Goal: Information Seeking & Learning: Learn about a topic

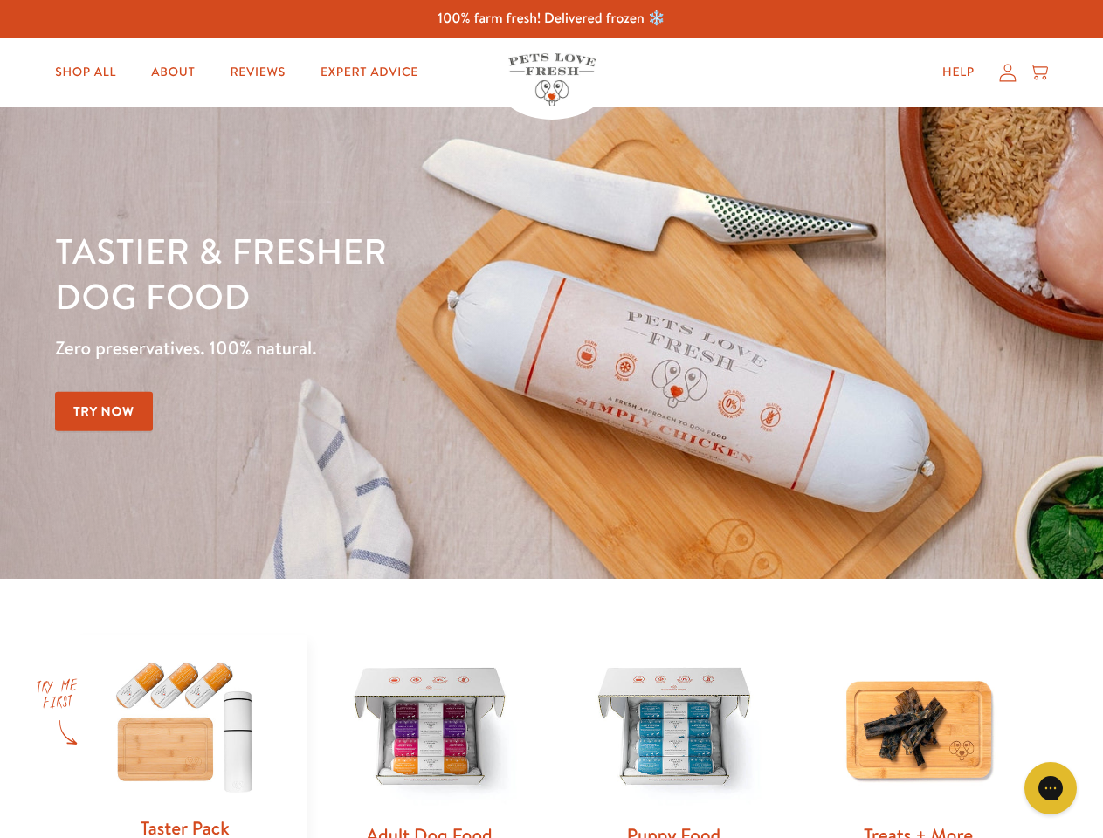
click at [551, 419] on div "Tastier & fresher dog food Zero preservatives. 100% natural. Try Now" at bounding box center [386, 343] width 662 height 231
click at [1051, 789] on icon "Gorgias live chat" at bounding box center [1050, 788] width 17 height 17
